Goal: Book appointment/travel/reservation

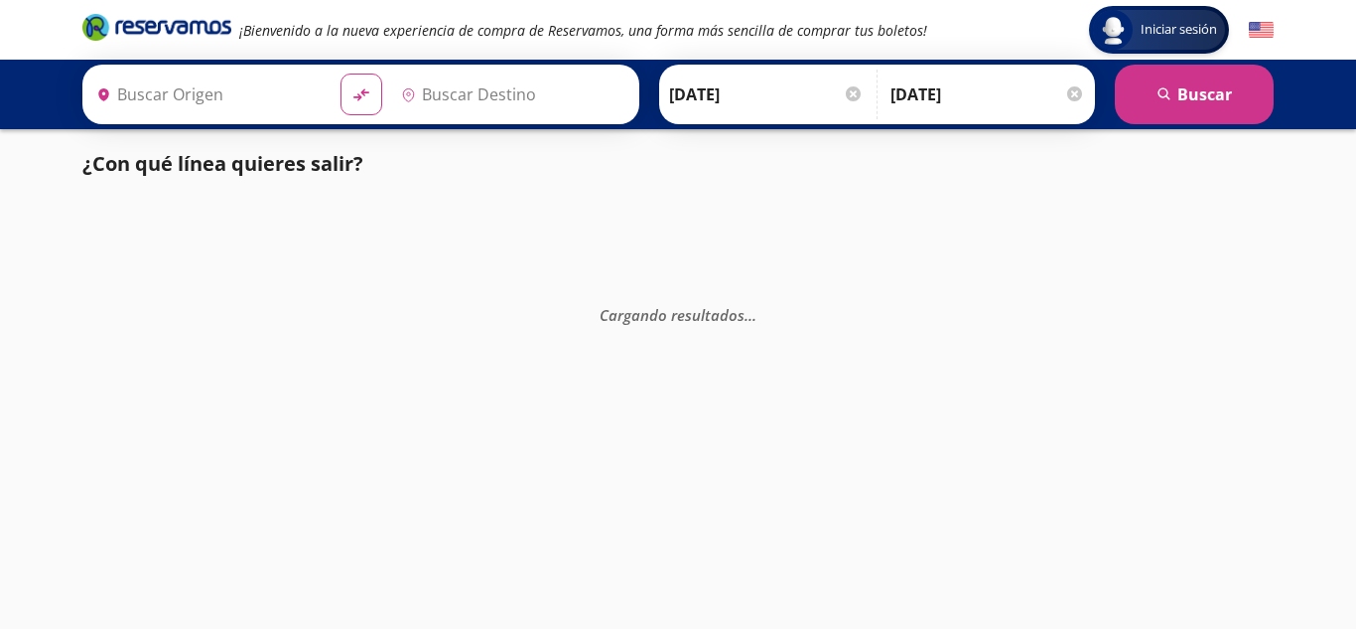
type input "Uruapan, [GEOGRAPHIC_DATA]"
type input "[GEOGRAPHIC_DATA], [GEOGRAPHIC_DATA]"
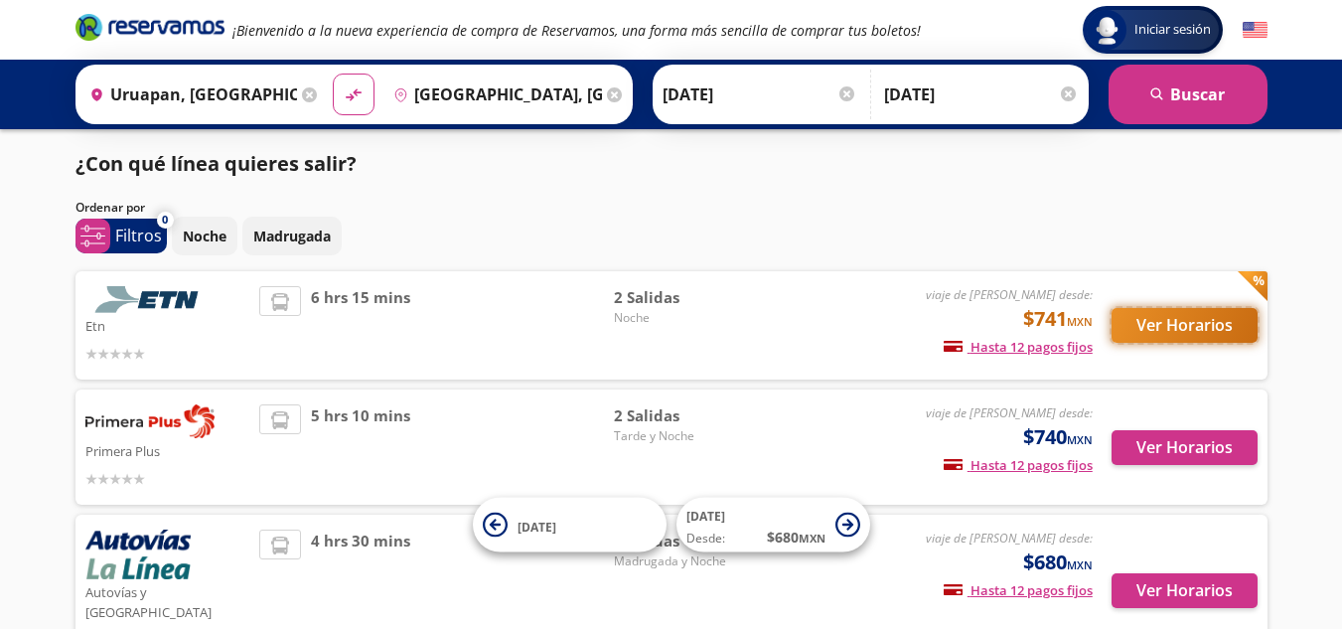
click at [1166, 310] on button "Ver Horarios" at bounding box center [1184, 325] width 146 height 35
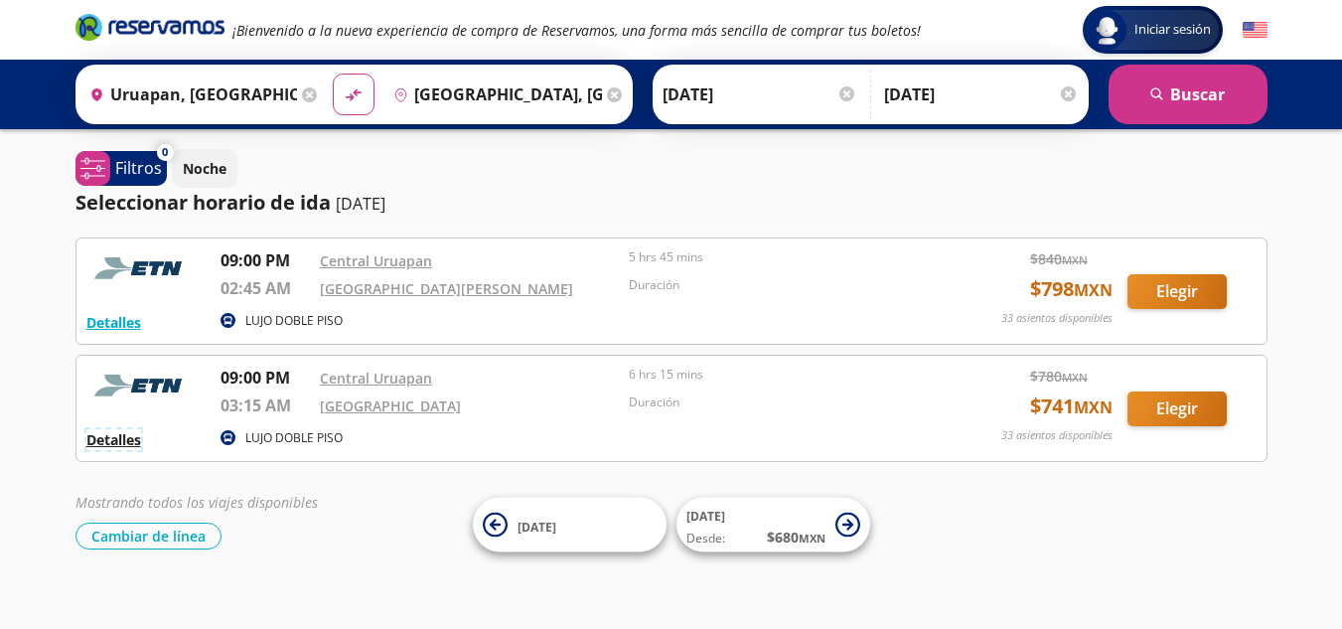
click at [114, 434] on button "Detalles" at bounding box center [113, 439] width 55 height 21
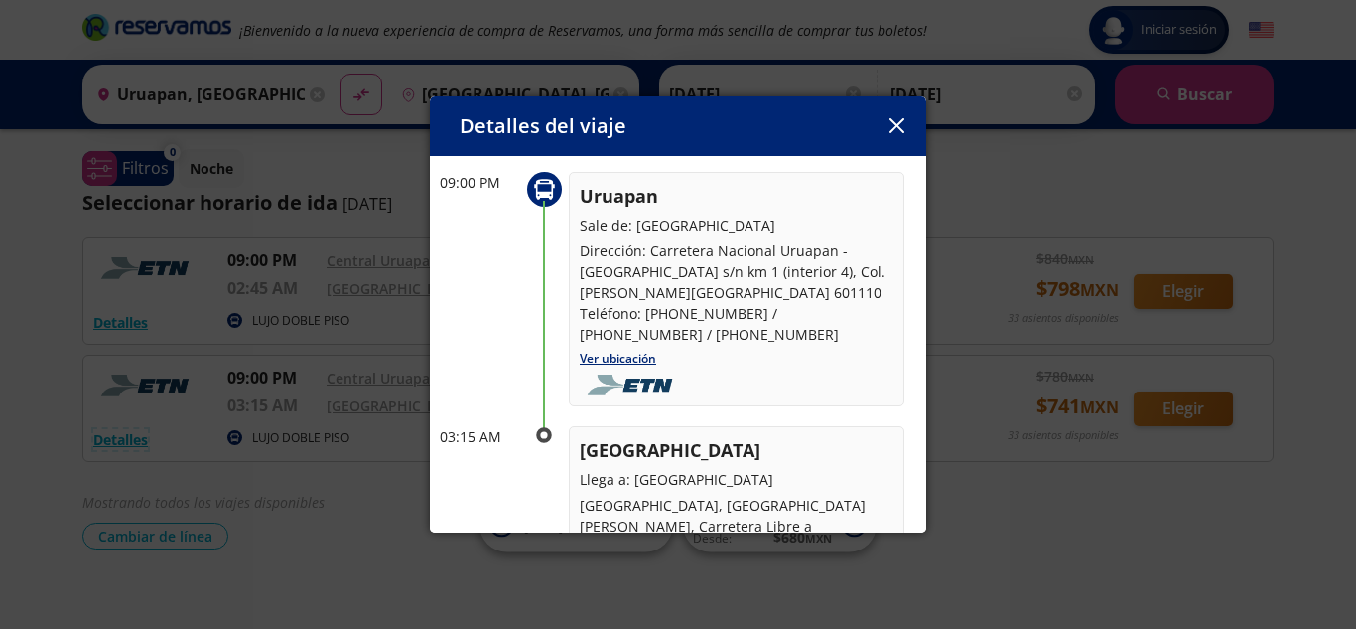
scroll to position [199, 0]
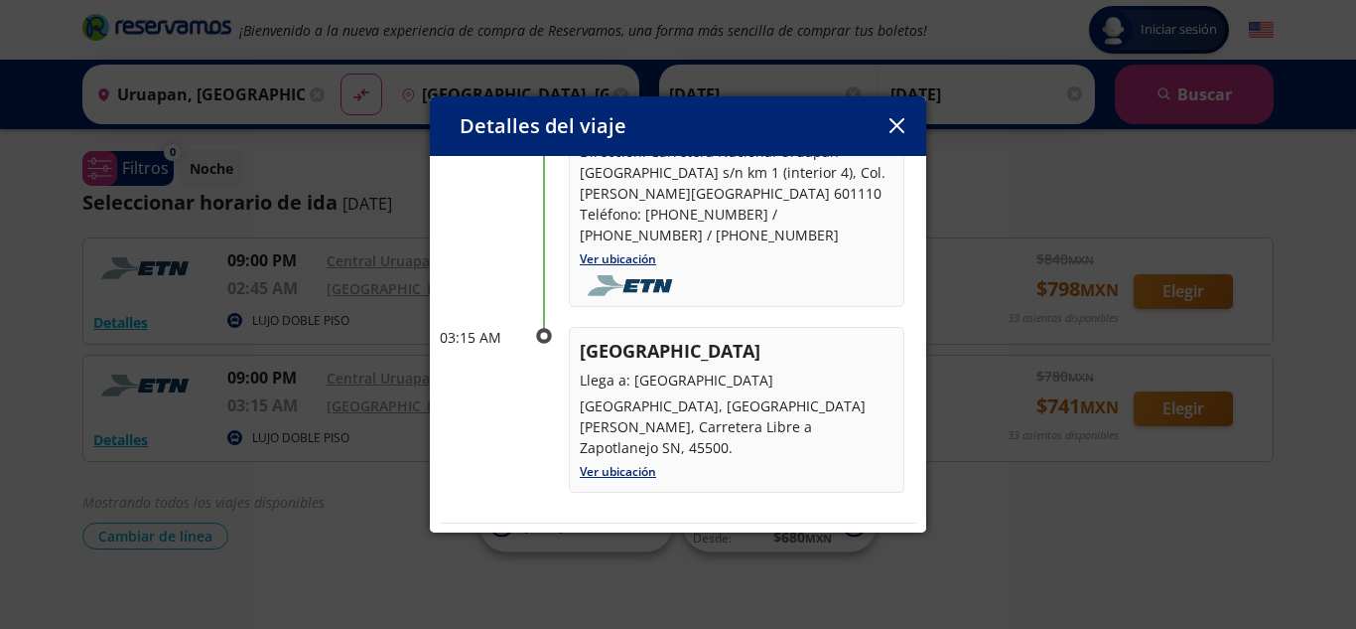
click at [895, 126] on icon "button" at bounding box center [897, 125] width 15 height 15
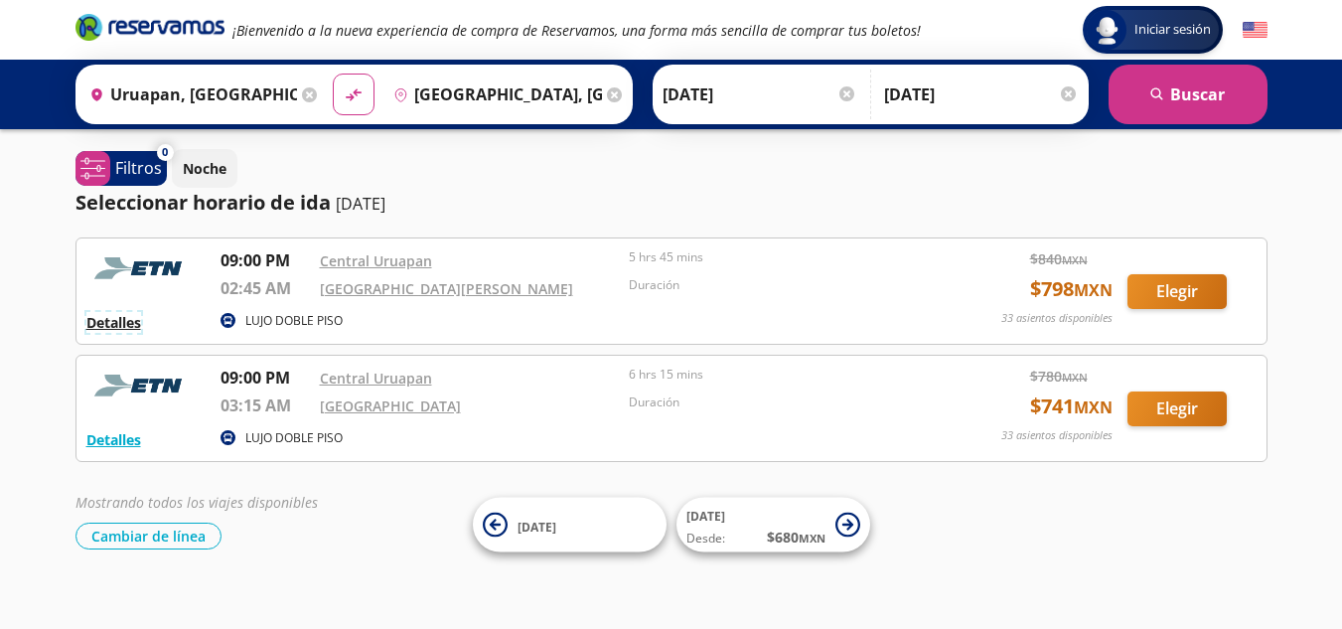
click at [97, 324] on button "Detalles" at bounding box center [113, 322] width 55 height 21
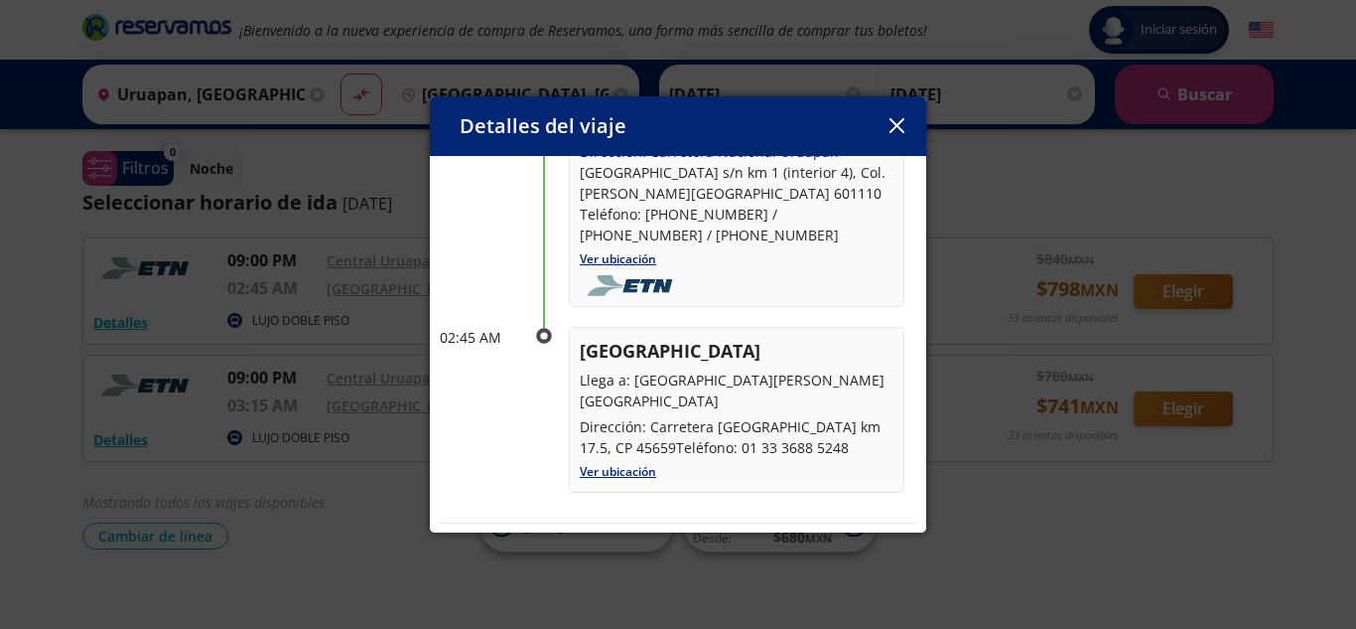
click at [896, 127] on icon "button" at bounding box center [896, 125] width 15 height 15
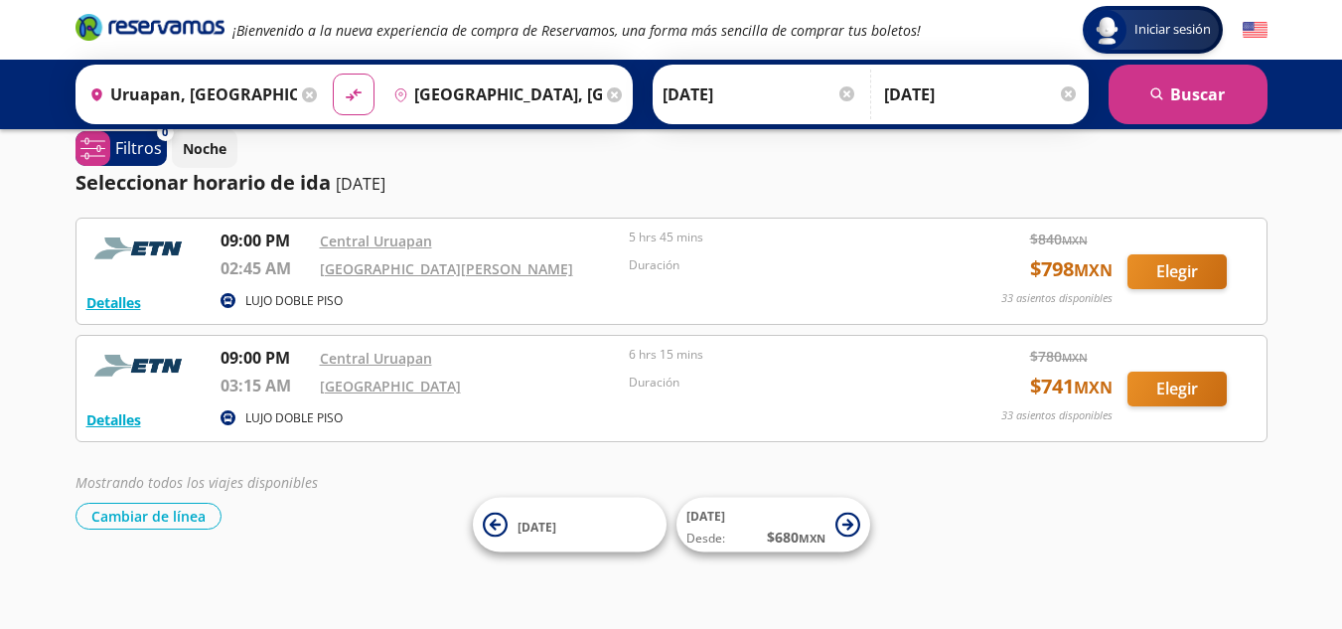
scroll to position [0, 0]
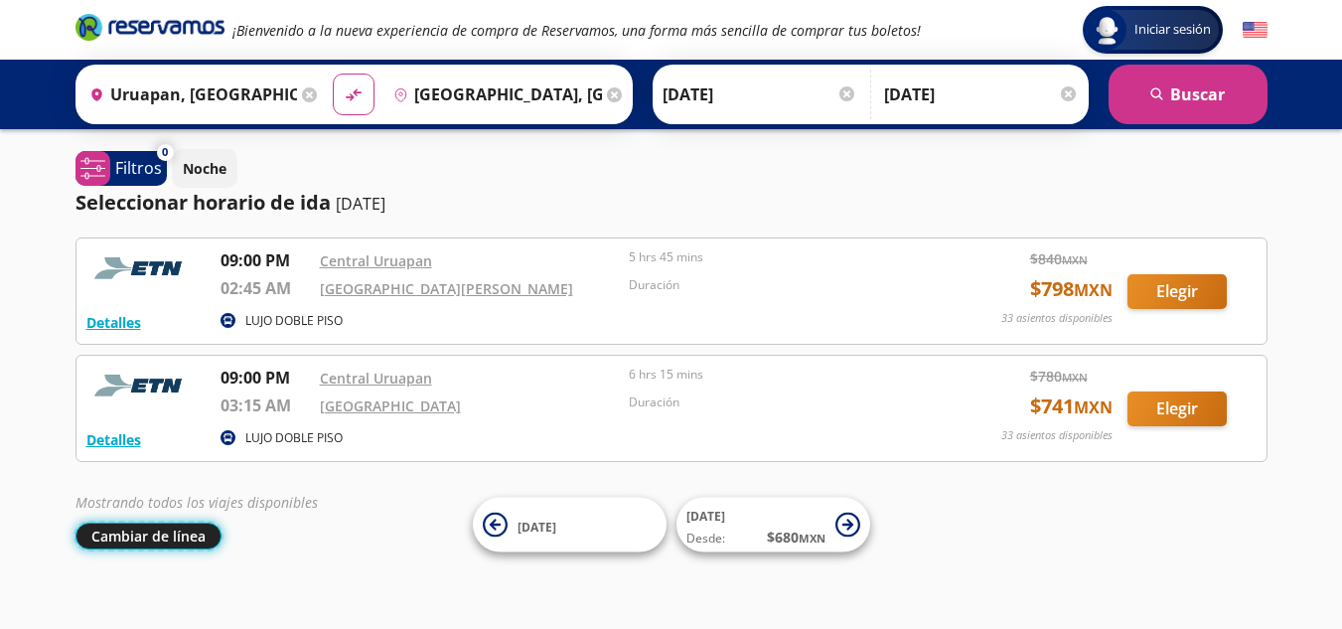
click at [129, 545] on button "Cambiar de línea" at bounding box center [148, 535] width 146 height 27
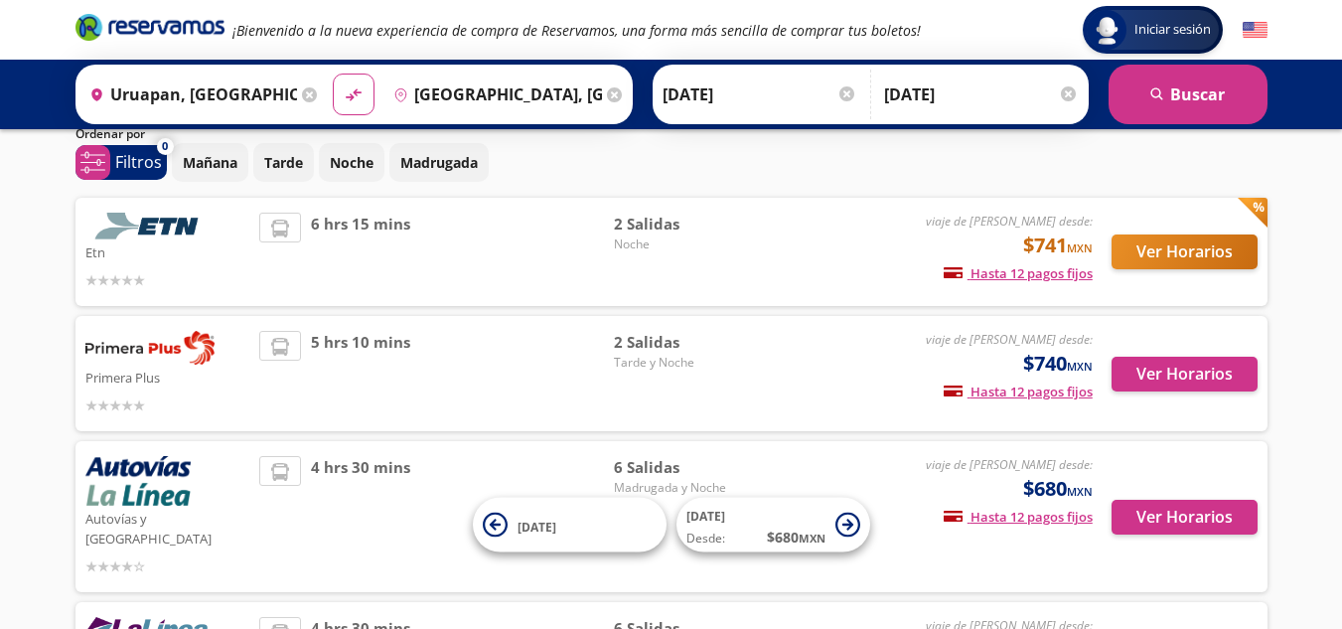
scroll to position [99, 0]
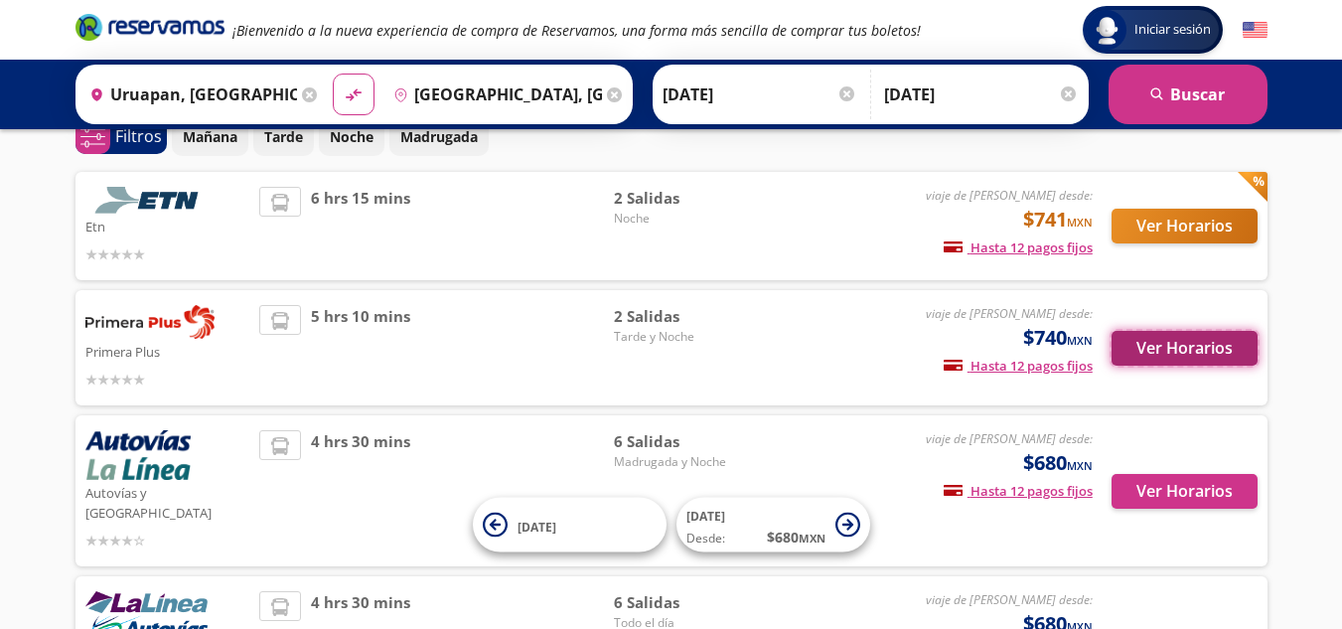
click at [1206, 345] on button "Ver Horarios" at bounding box center [1184, 348] width 146 height 35
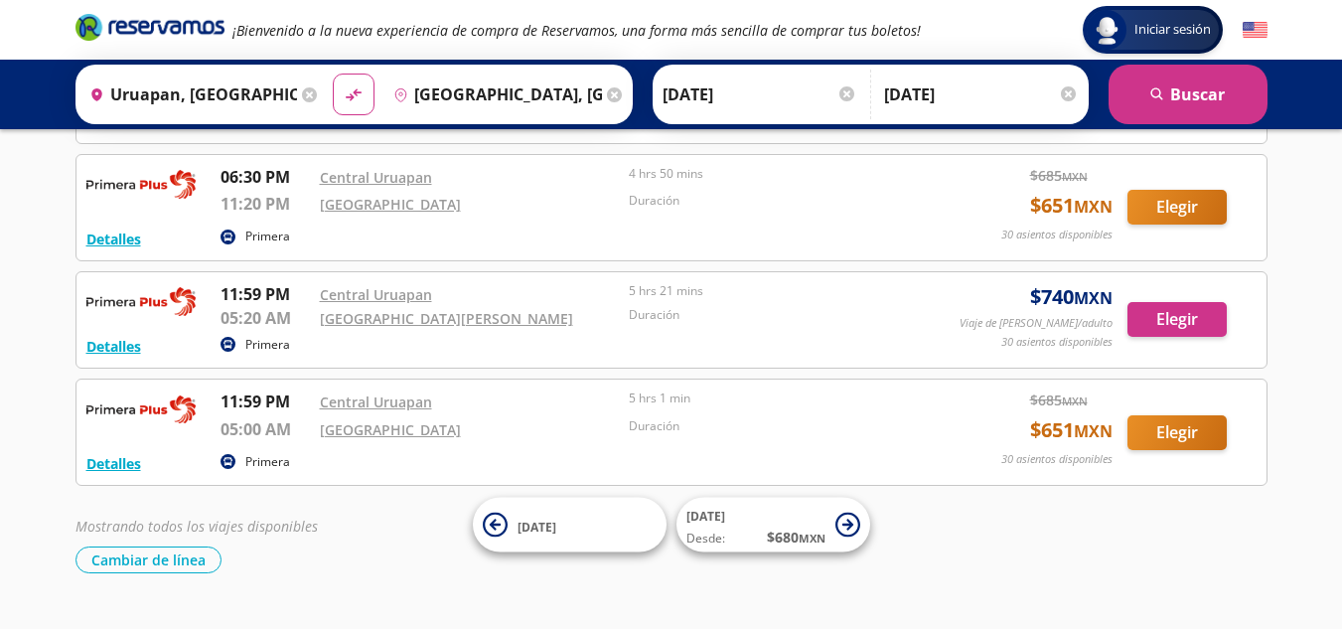
scroll to position [695, 0]
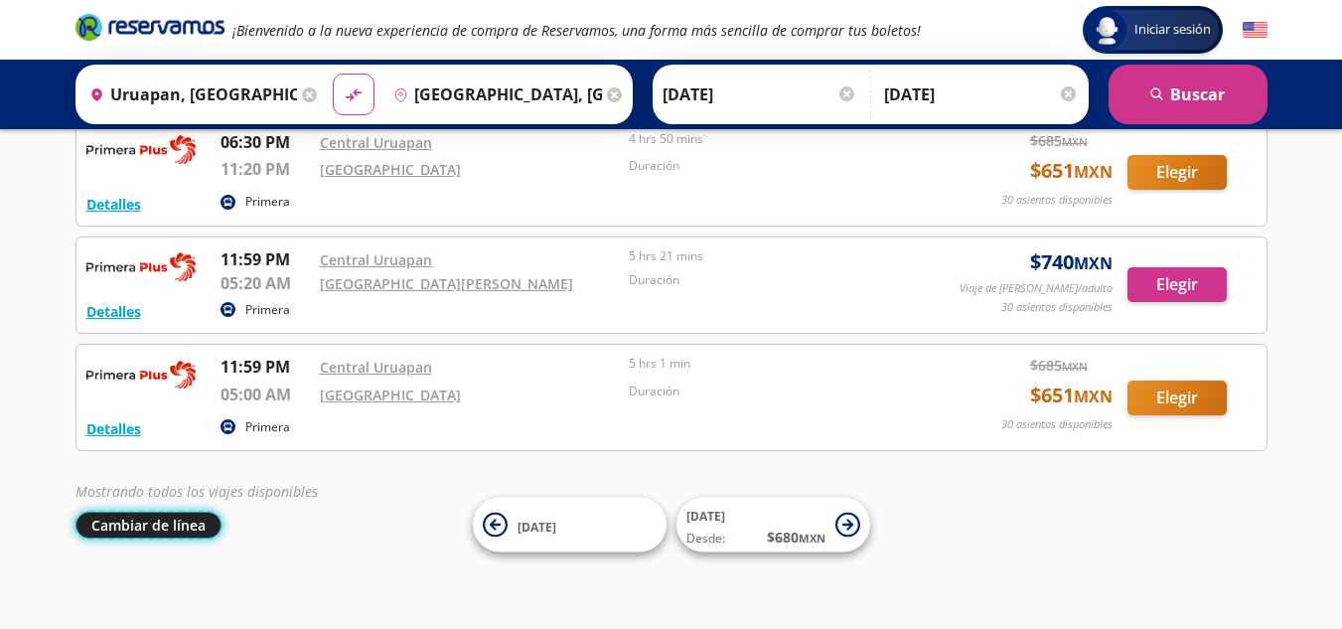
click at [133, 537] on button "Cambiar de línea" at bounding box center [148, 524] width 146 height 27
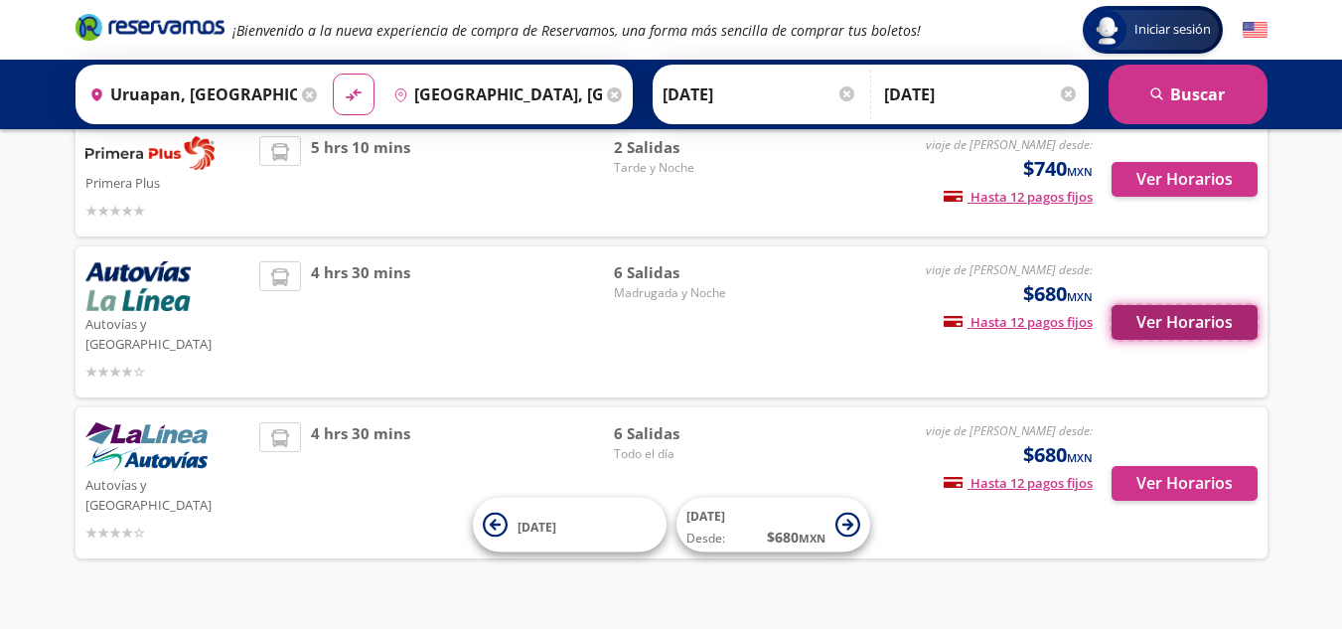
click at [1154, 307] on button "Ver Horarios" at bounding box center [1184, 322] width 146 height 35
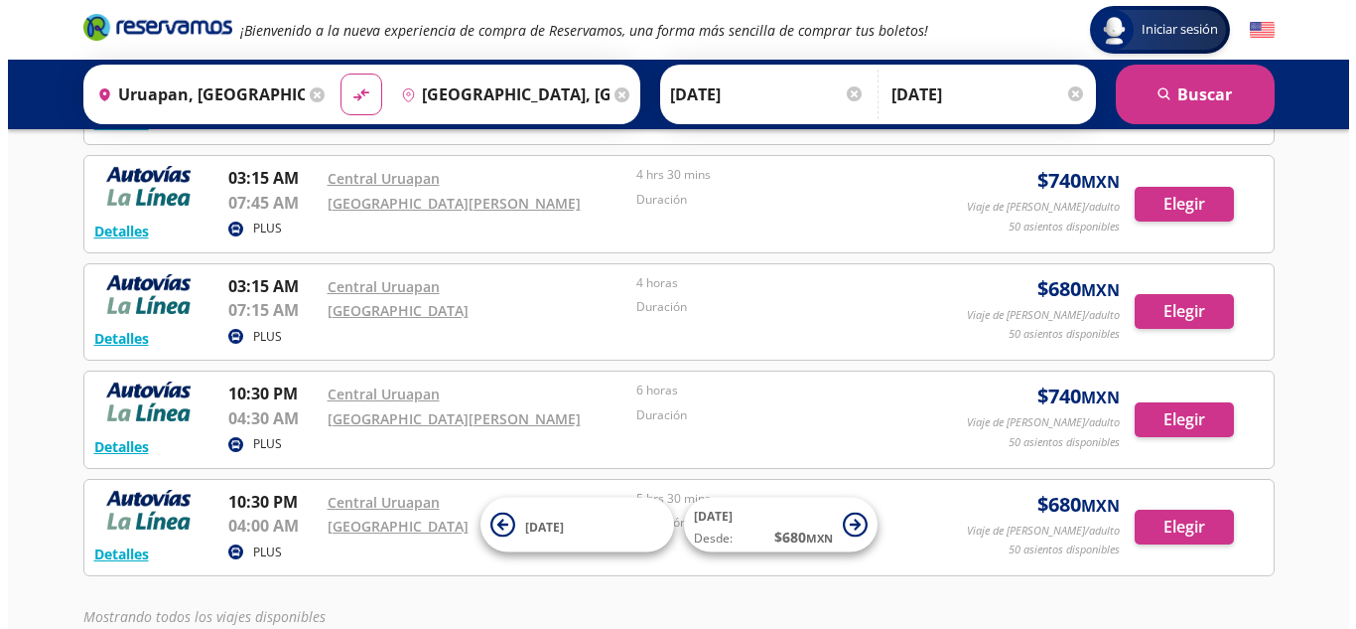
scroll to position [397, 0]
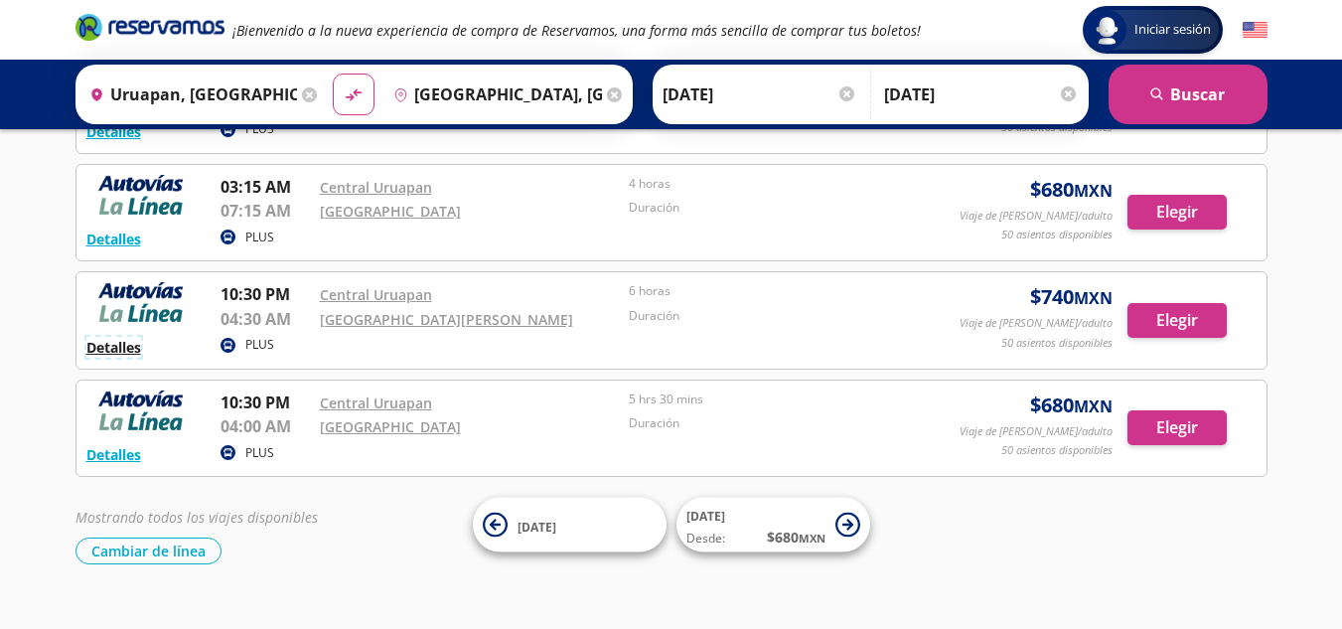
click at [117, 344] on button "Detalles" at bounding box center [113, 347] width 55 height 21
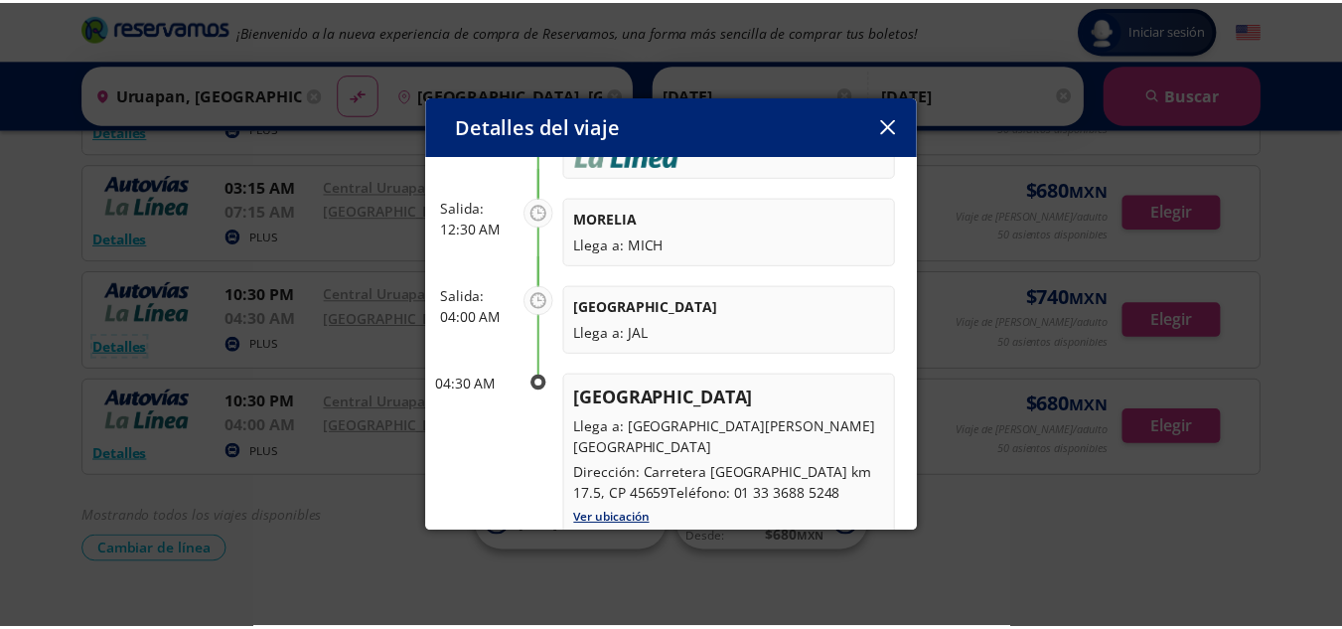
scroll to position [309, 0]
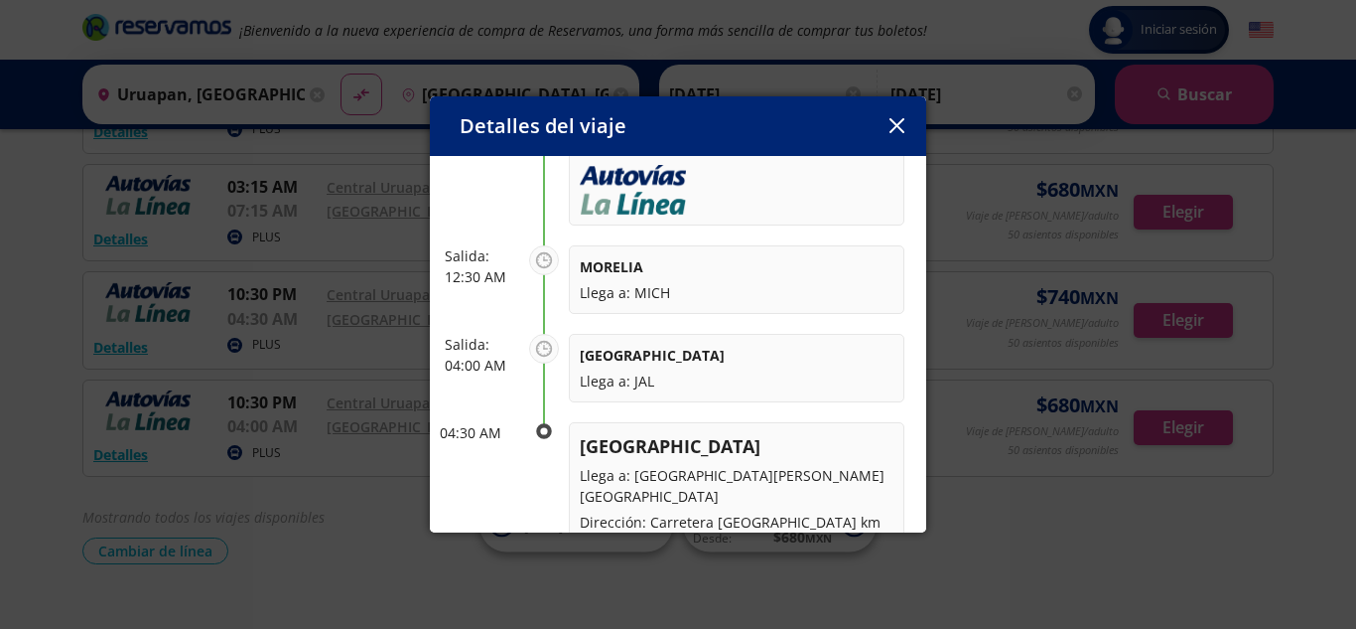
click at [896, 122] on icon "button" at bounding box center [897, 125] width 15 height 15
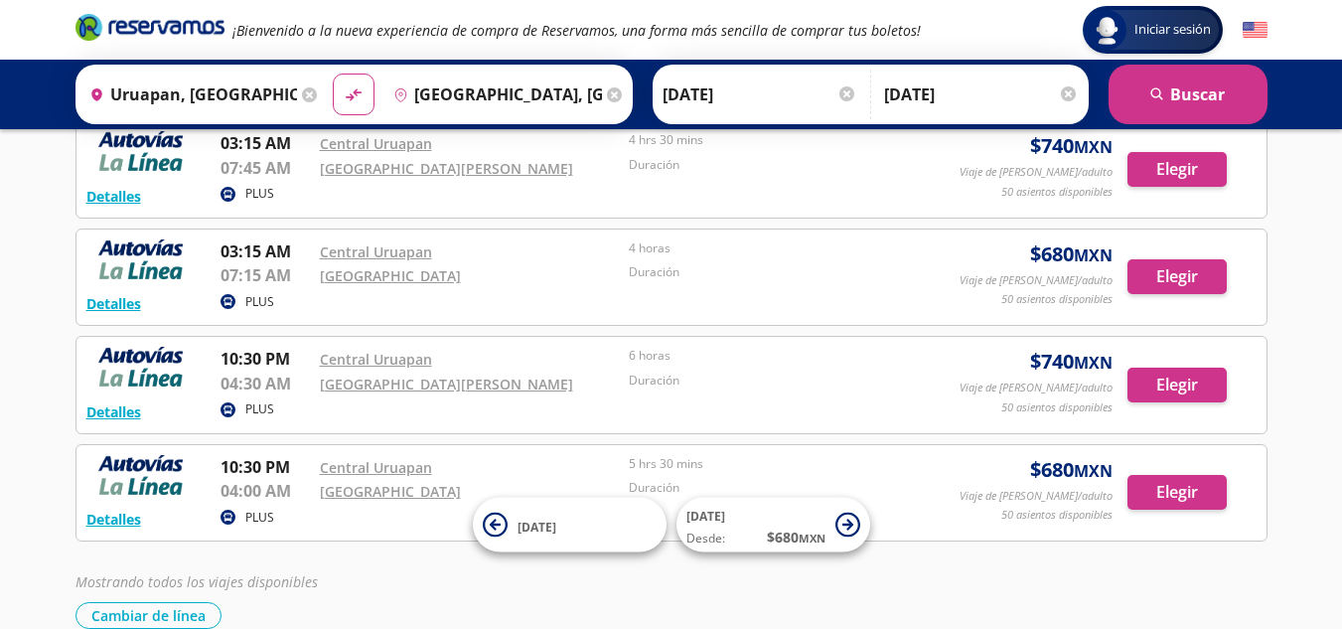
scroll to position [298, 0]
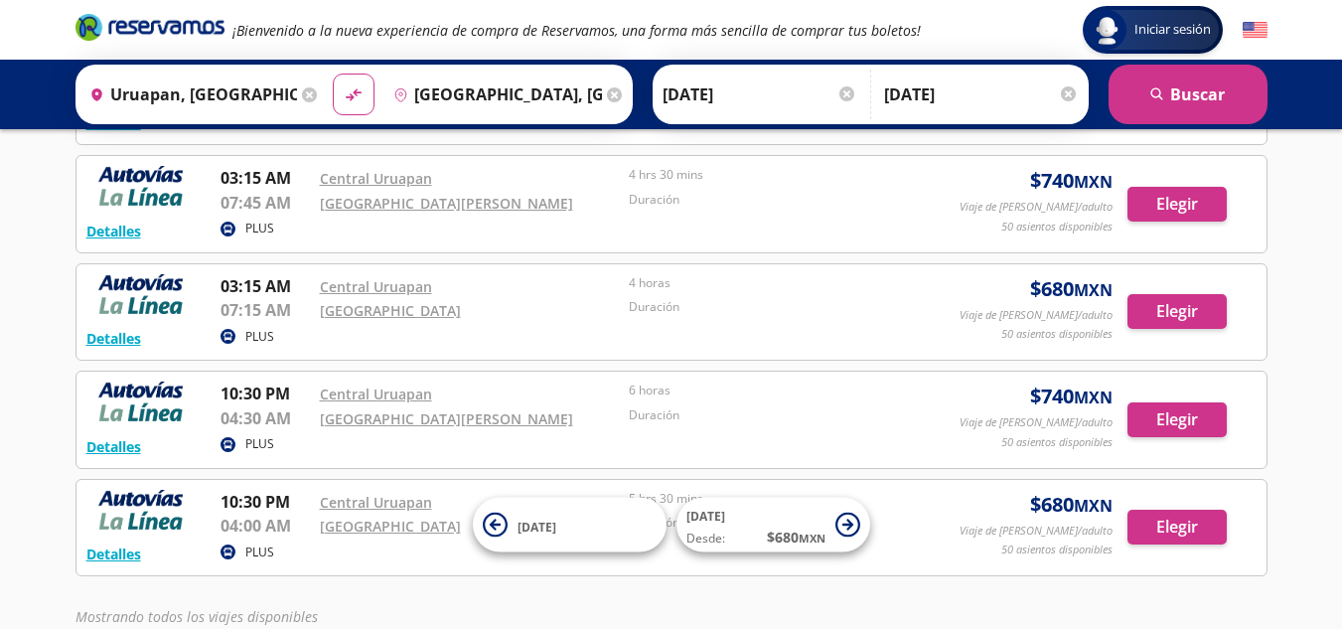
click at [35, 309] on div "Iniciar sesión Iniciar sesión ¡Bienvenido a la nueva experiencia de compra de R…" at bounding box center [671, 232] width 1342 height 1061
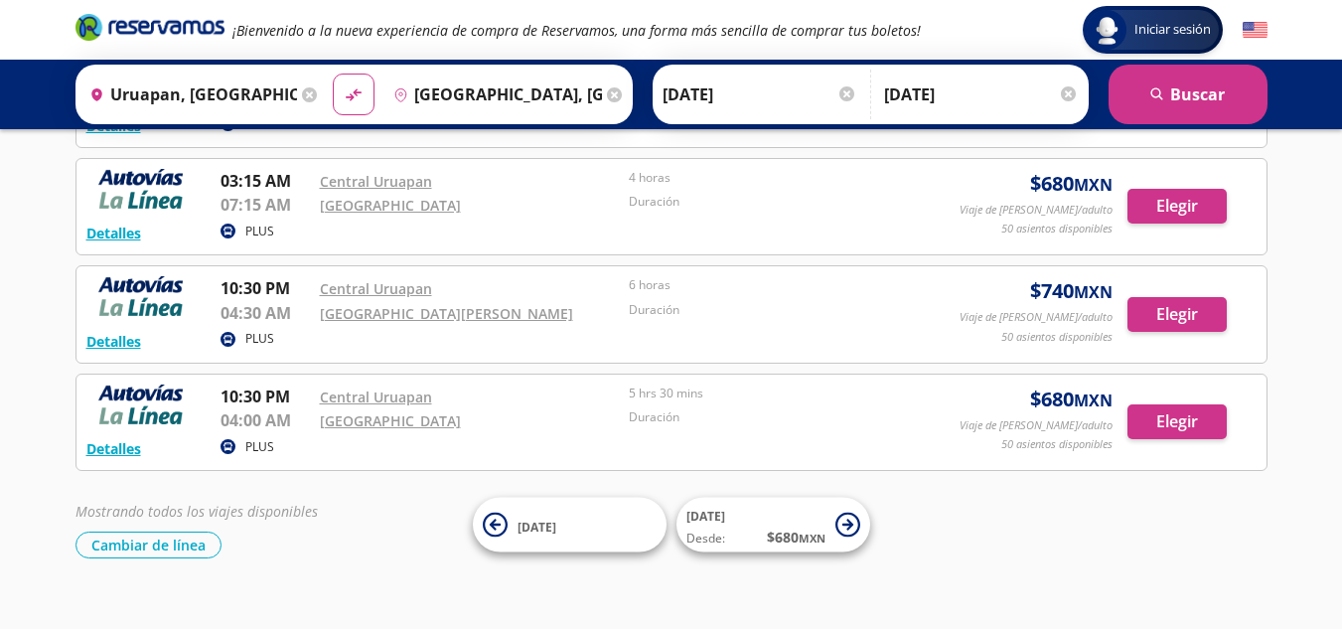
scroll to position [432, 0]
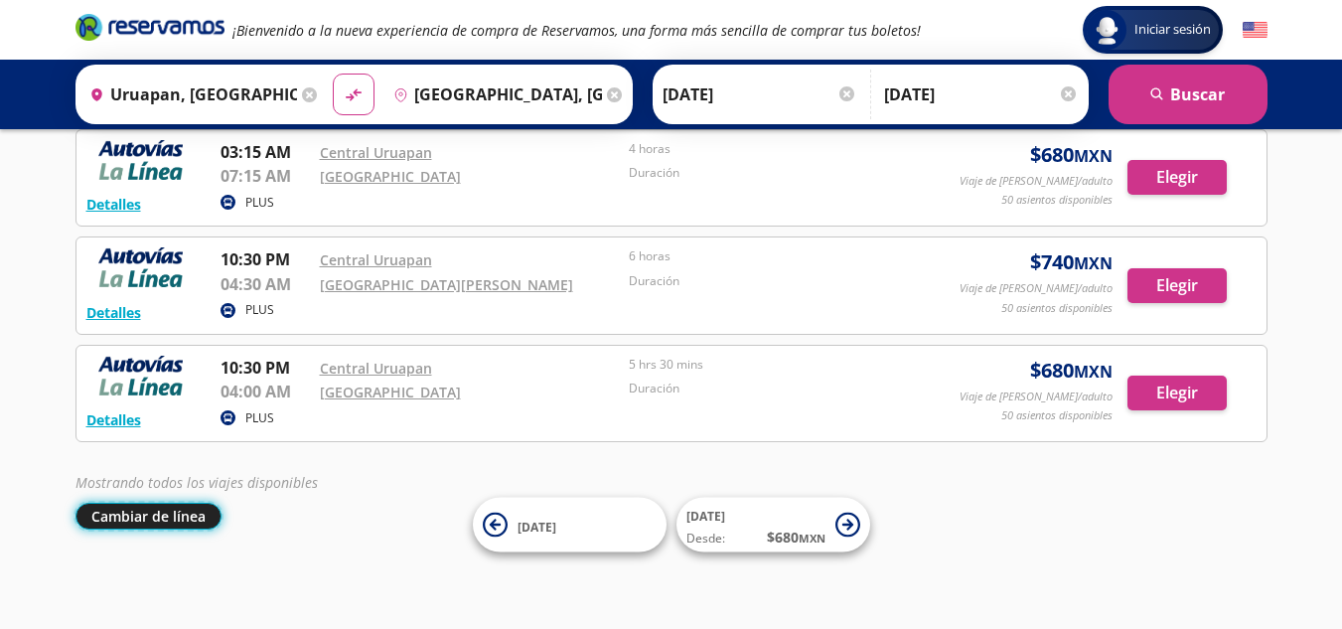
click at [166, 512] on button "Cambiar de línea" at bounding box center [148, 515] width 146 height 27
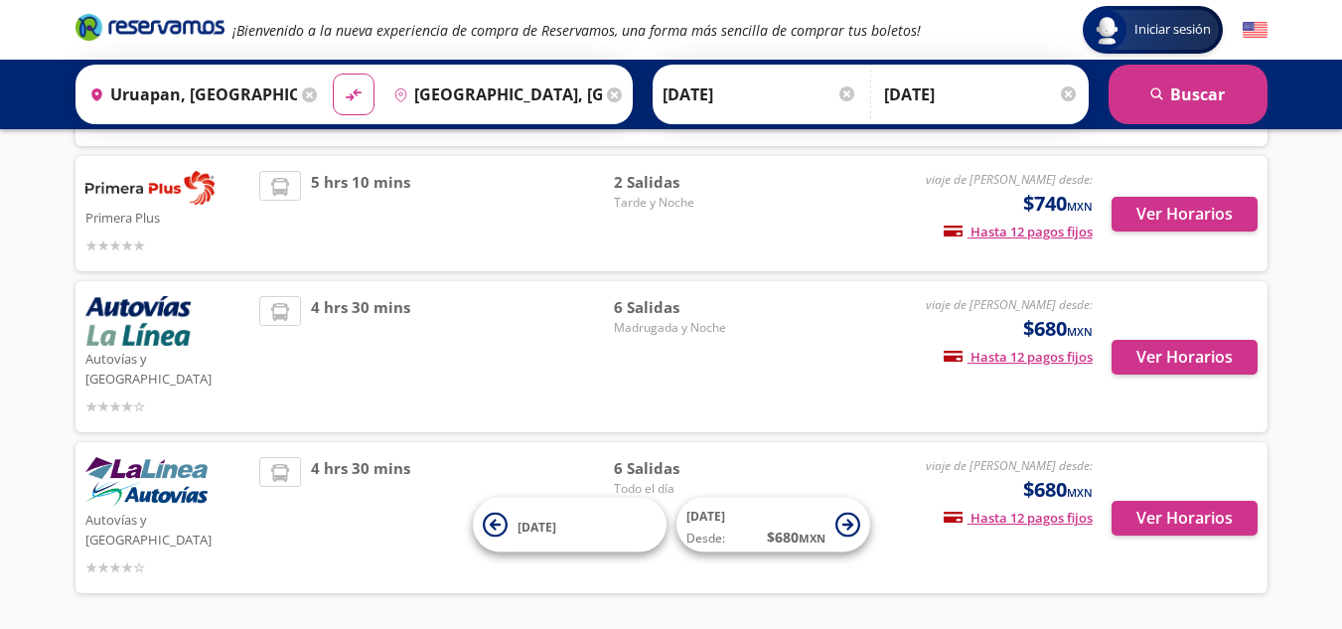
scroll to position [268, 0]
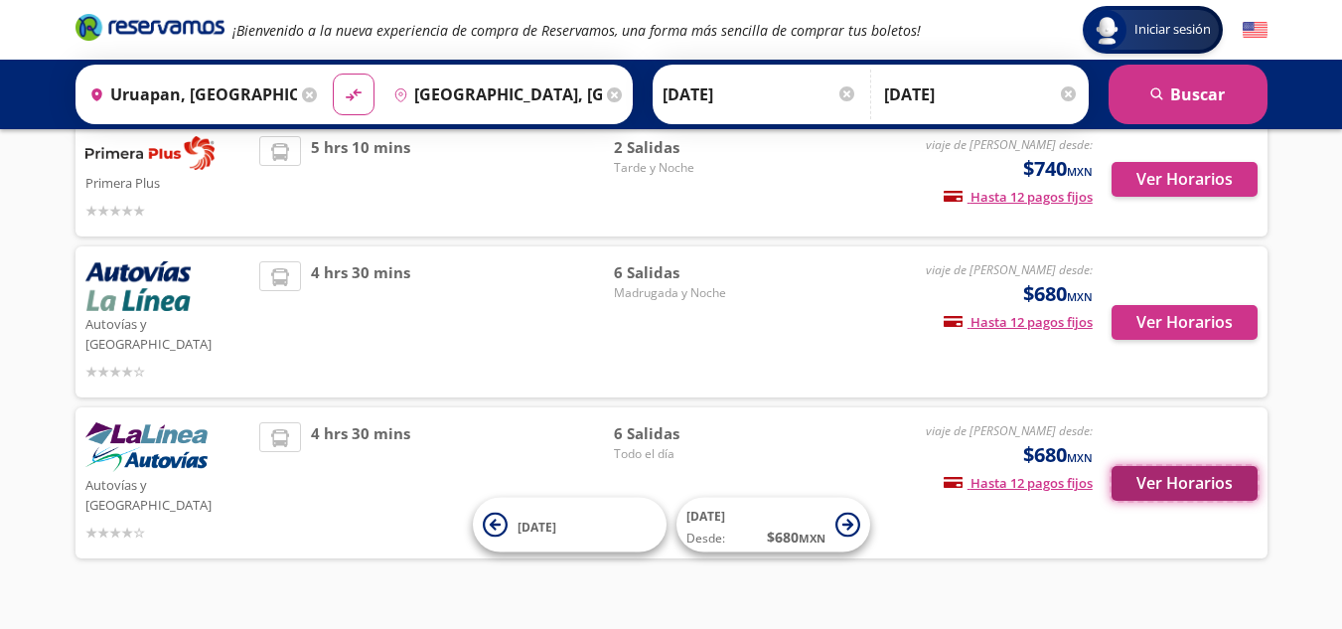
click at [1174, 466] on button "Ver Horarios" at bounding box center [1184, 483] width 146 height 35
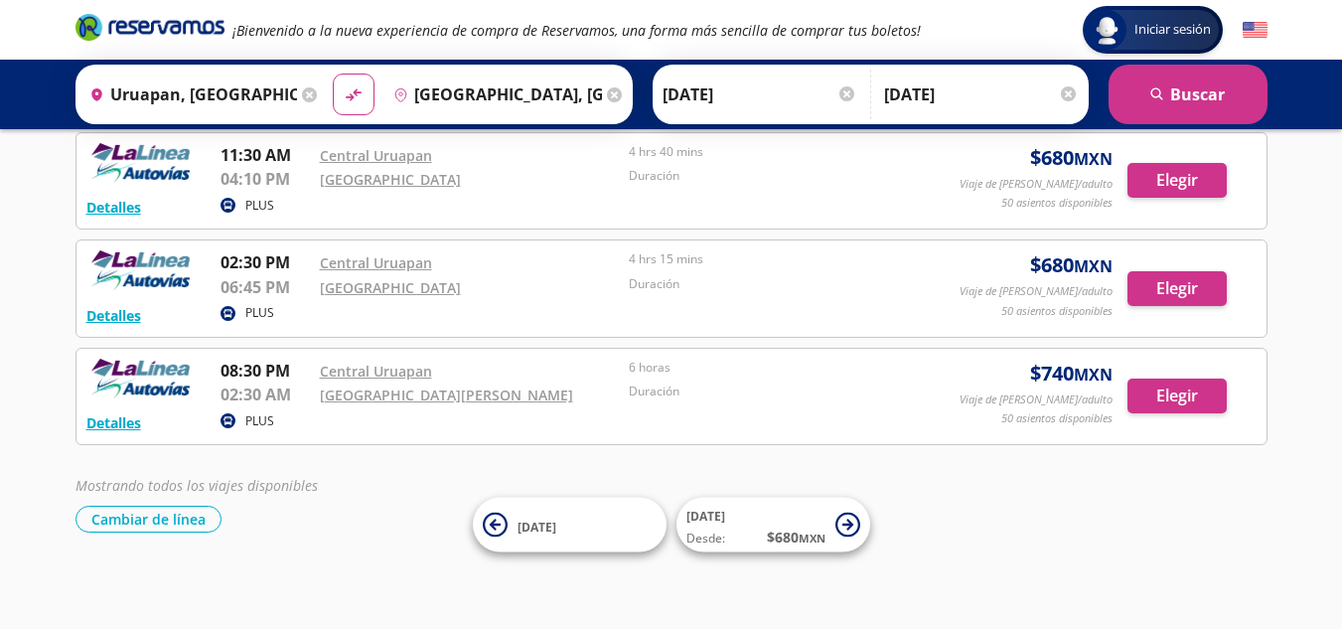
scroll to position [432, 0]
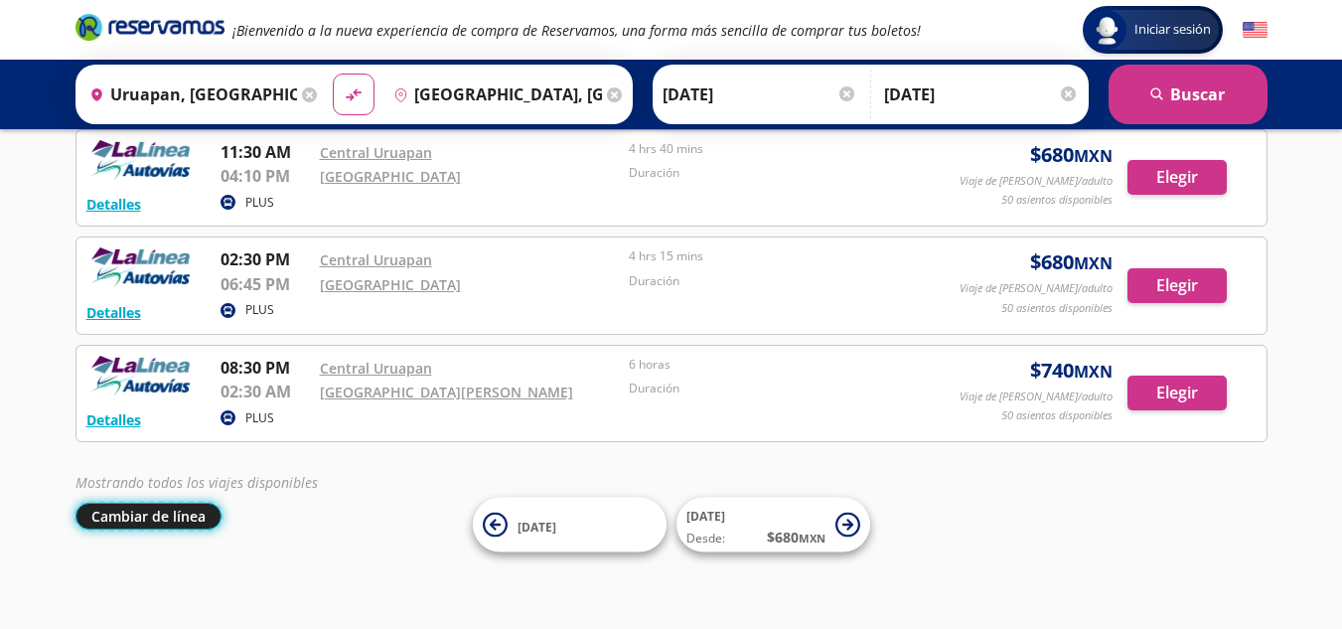
click at [151, 511] on button "Cambiar de línea" at bounding box center [148, 515] width 146 height 27
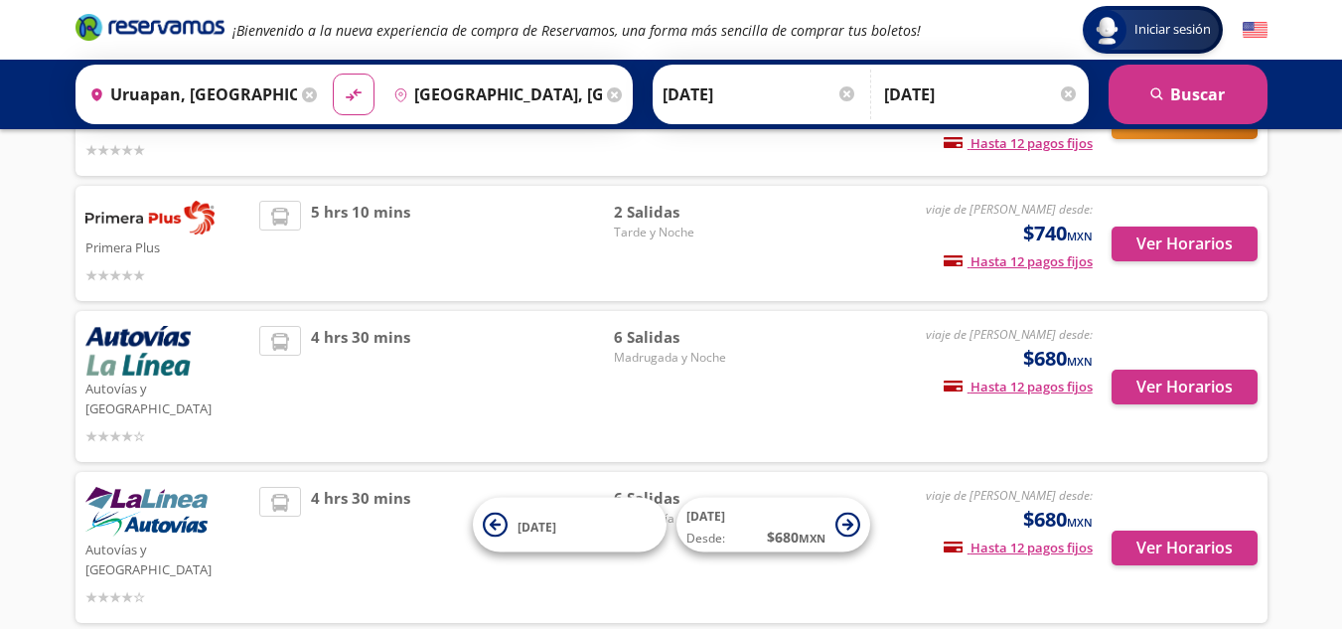
scroll to position [70, 0]
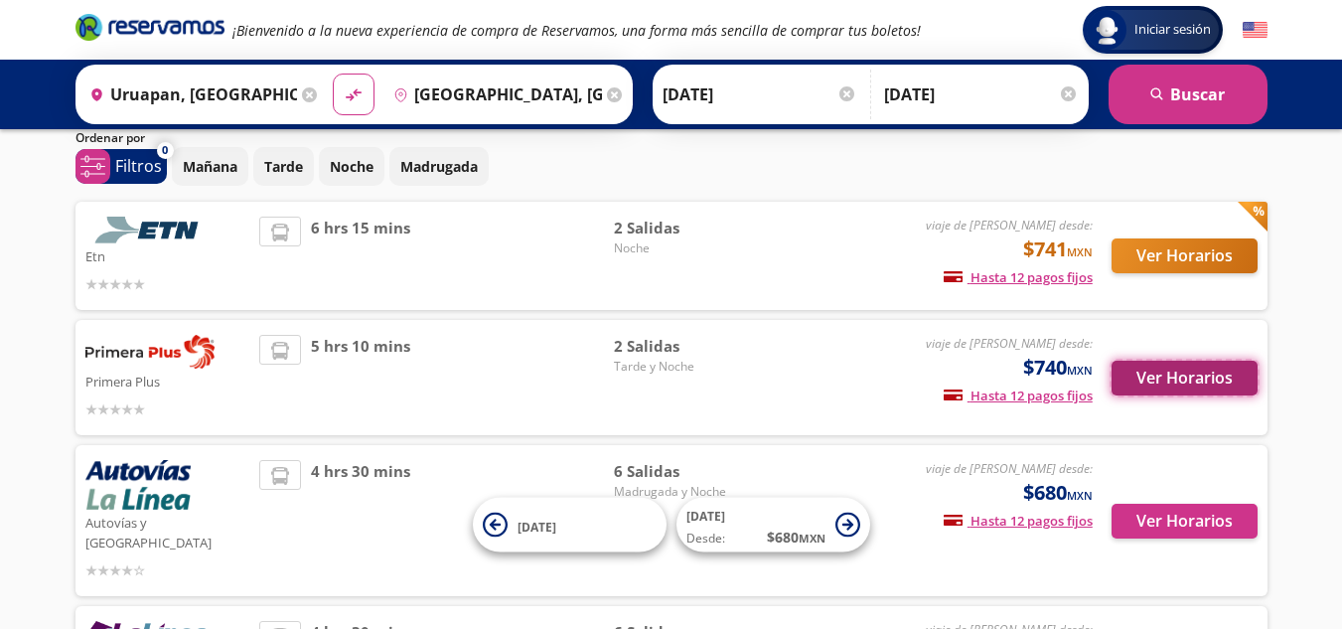
click at [1174, 378] on button "Ver Horarios" at bounding box center [1184, 377] width 146 height 35
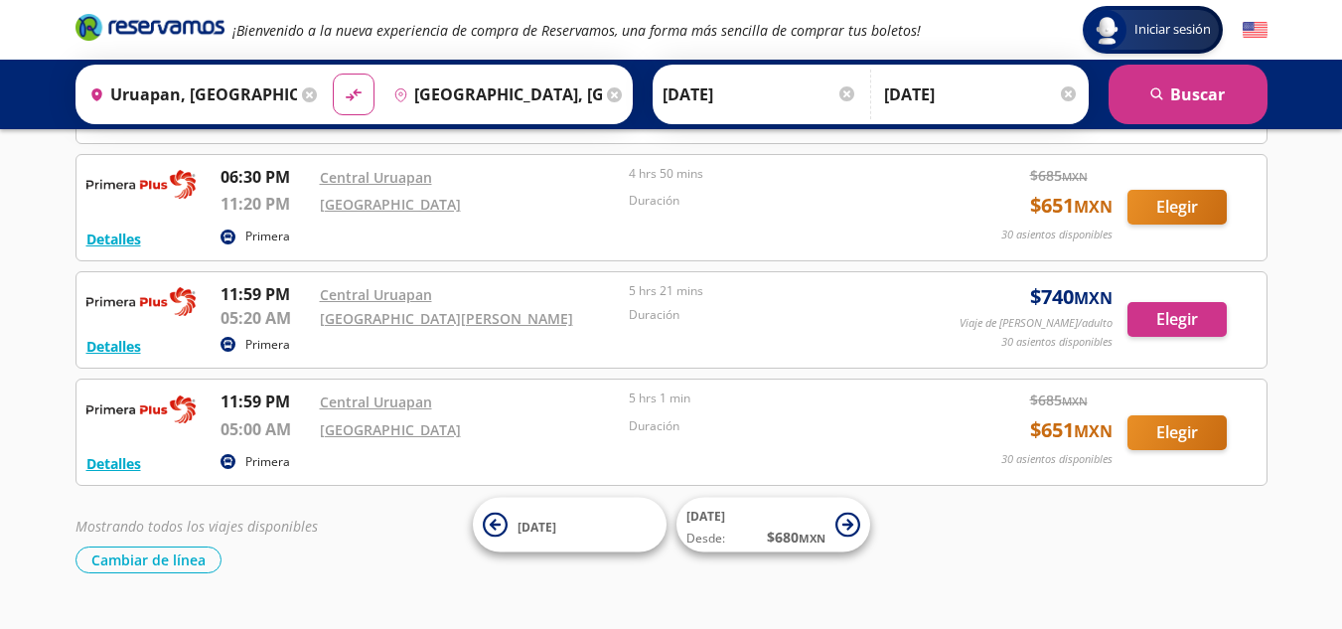
scroll to position [704, 0]
